Goal: Task Accomplishment & Management: Manage account settings

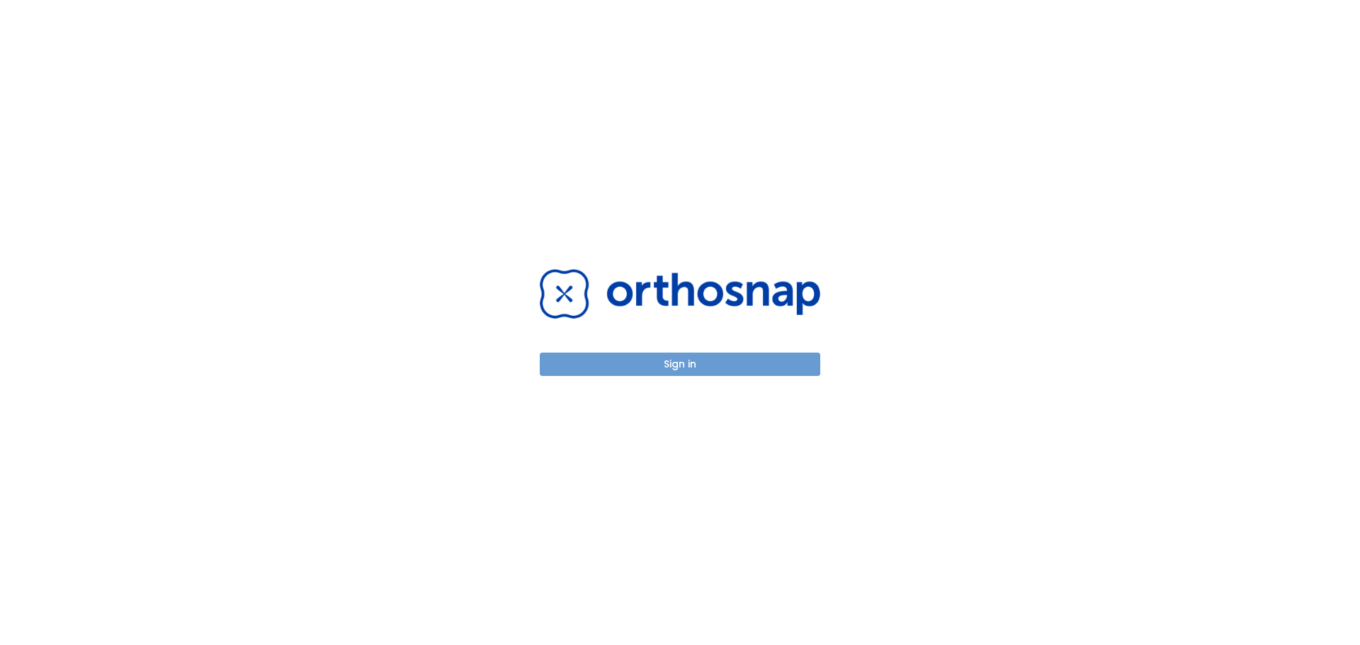
click at [701, 368] on button "Sign in" at bounding box center [680, 364] width 281 height 23
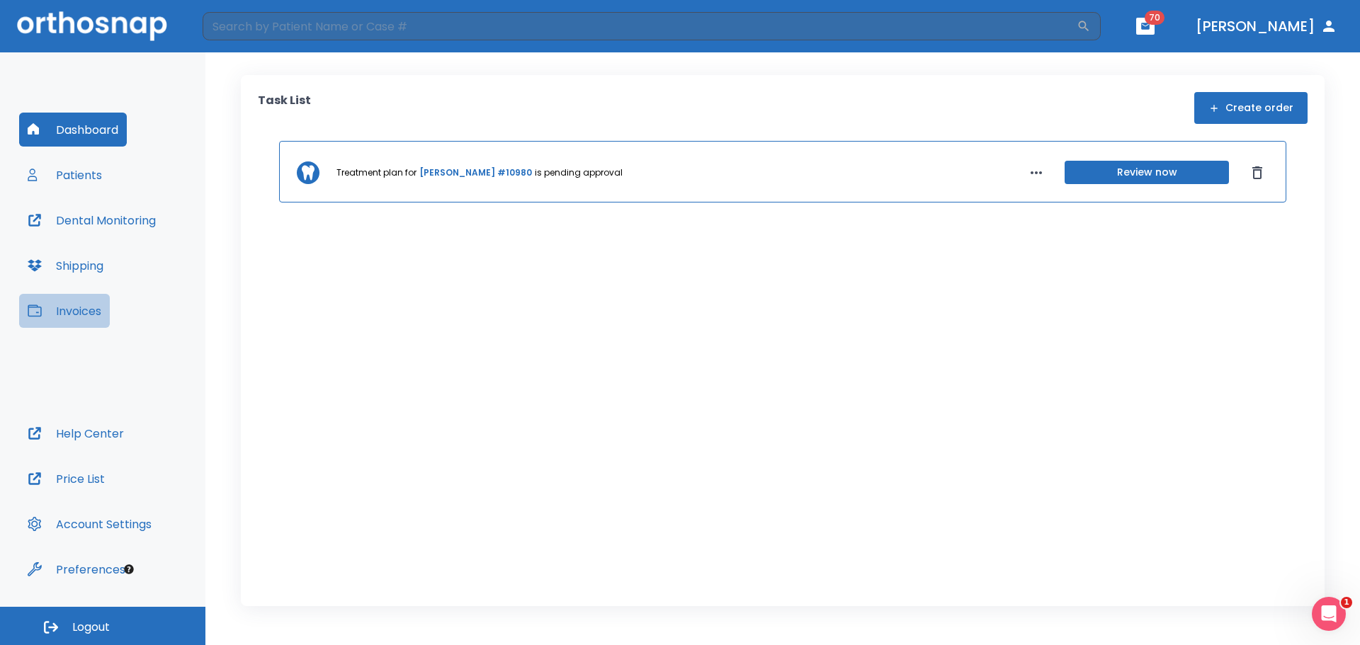
click at [79, 314] on button "Invoices" at bounding box center [64, 311] width 91 height 34
